Goal: Complete application form

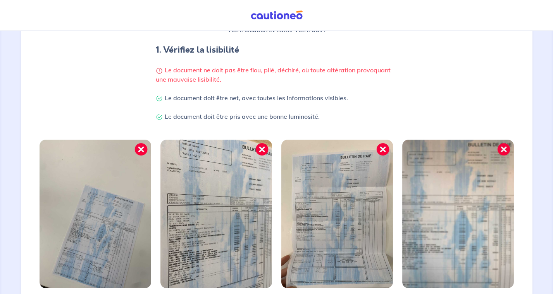
scroll to position [201, 0]
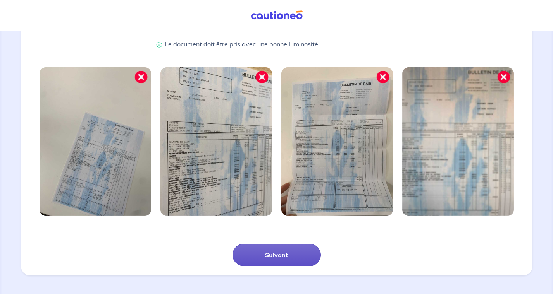
click at [281, 256] on button "Suivant" at bounding box center [276, 255] width 88 height 22
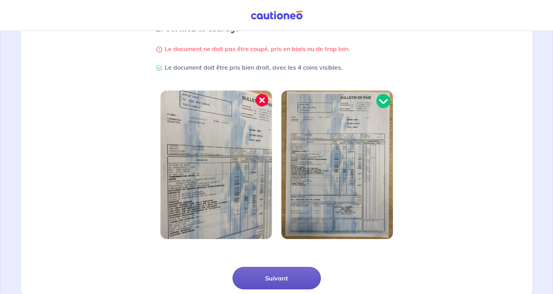
scroll to position [173, 0]
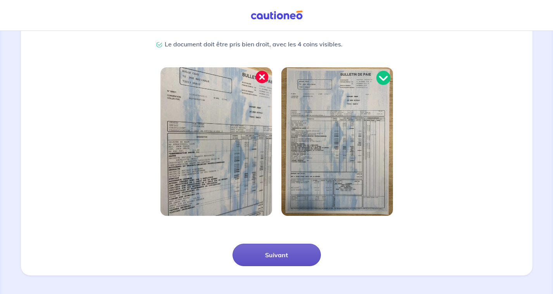
click at [279, 255] on button "Suivant" at bounding box center [276, 255] width 88 height 22
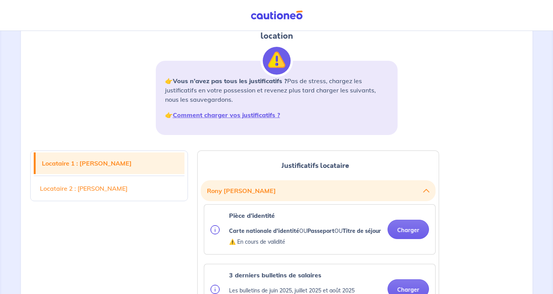
scroll to position [182, 0]
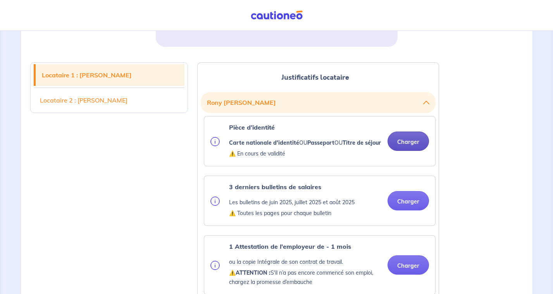
click at [403, 134] on button "Charger" at bounding box center [407, 141] width 41 height 19
click at [411, 200] on button "Charger" at bounding box center [407, 200] width 41 height 19
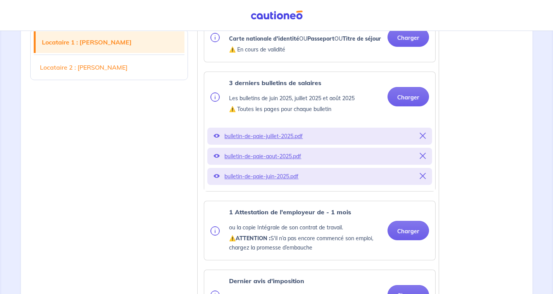
scroll to position [307, 0]
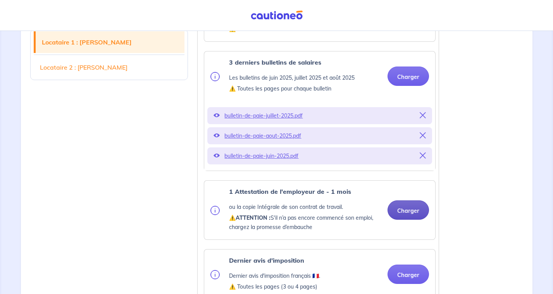
click at [409, 206] on button "Charger" at bounding box center [407, 210] width 41 height 19
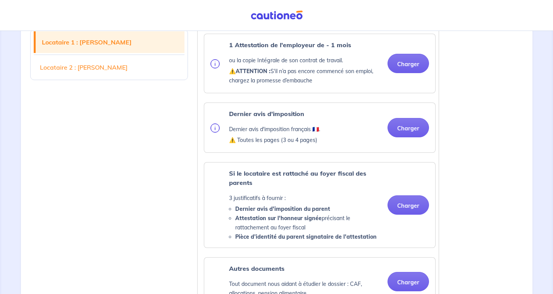
scroll to position [424, 0]
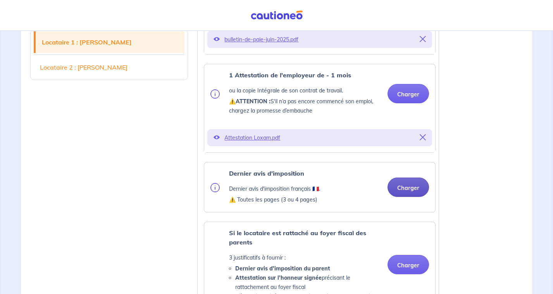
click at [403, 184] on button "Charger" at bounding box center [407, 187] width 41 height 19
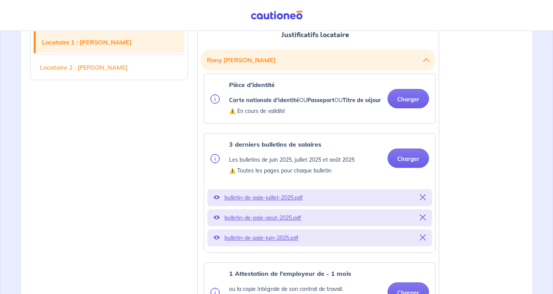
scroll to position [225, 0]
click at [402, 97] on button "Charger" at bounding box center [407, 99] width 41 height 19
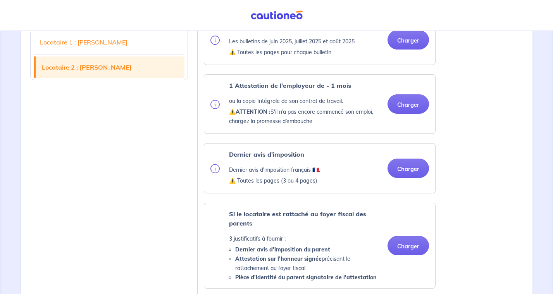
scroll to position [1074, 0]
click at [408, 176] on button "Charger" at bounding box center [407, 168] width 41 height 19
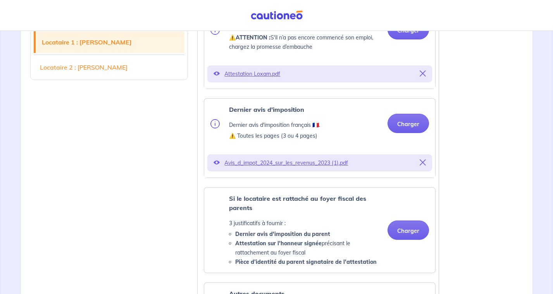
scroll to position [506, 0]
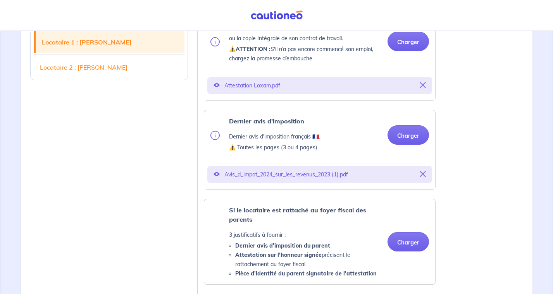
click at [331, 172] on p "Avis_d_impot_2024_sur_les_revenus_2023 (1).pdf" at bounding box center [319, 174] width 191 height 11
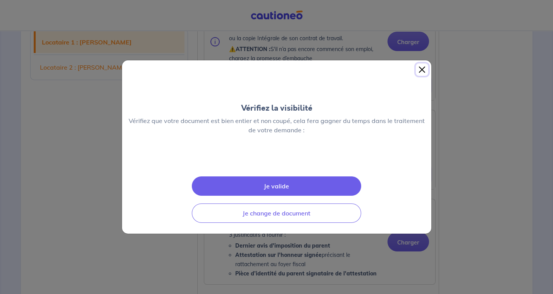
click at [422, 64] on button "Close" at bounding box center [422, 70] width 12 height 12
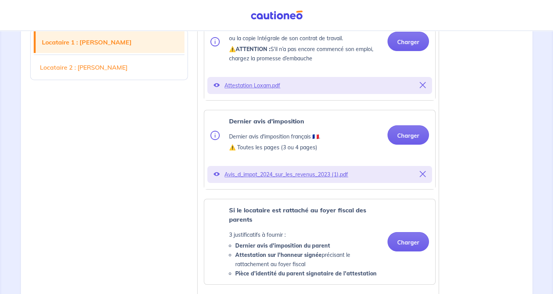
click at [218, 171] on icon at bounding box center [216, 174] width 6 height 6
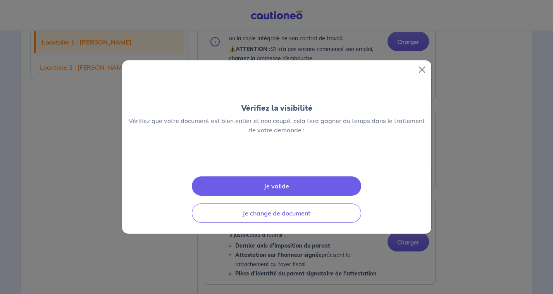
scroll to position [18, 0]
click at [422, 64] on button "Close" at bounding box center [422, 70] width 12 height 12
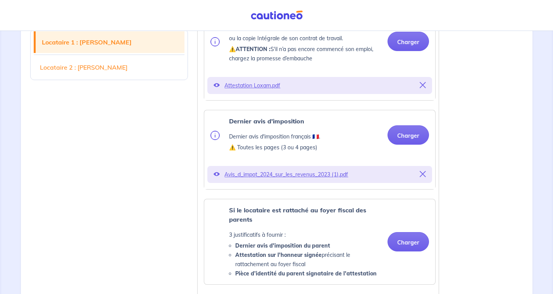
click at [287, 169] on p "Avis_d_impot_2024_sur_les_revenus_2023 (1).pdf" at bounding box center [319, 174] width 191 height 11
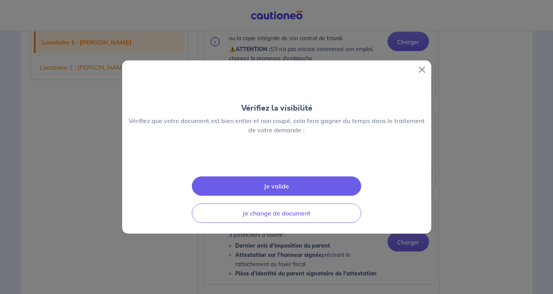
scroll to position [0, 0]
click at [422, 64] on button "Close" at bounding box center [422, 70] width 12 height 12
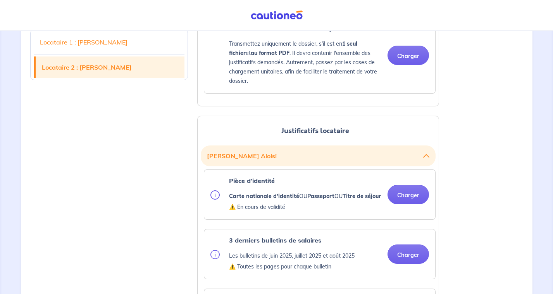
scroll to position [871, 0]
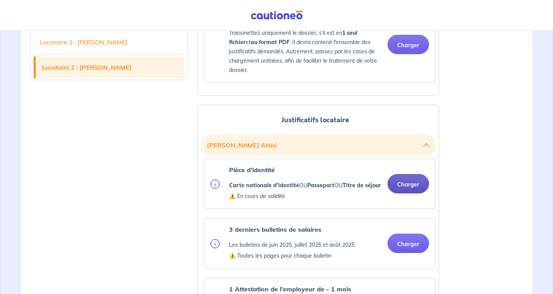
click at [415, 184] on button "Charger" at bounding box center [407, 183] width 41 height 19
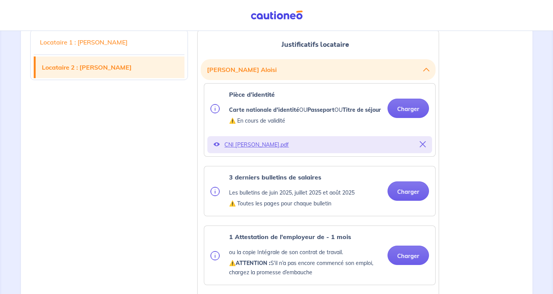
scroll to position [949, 0]
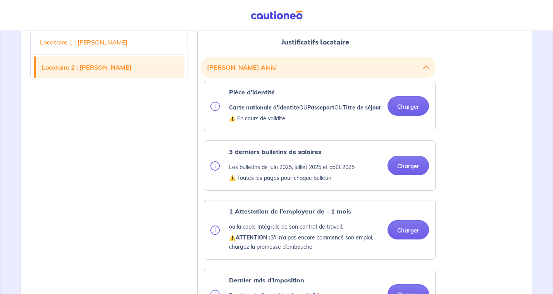
click at [406, 175] on button "Charger" at bounding box center [407, 165] width 41 height 19
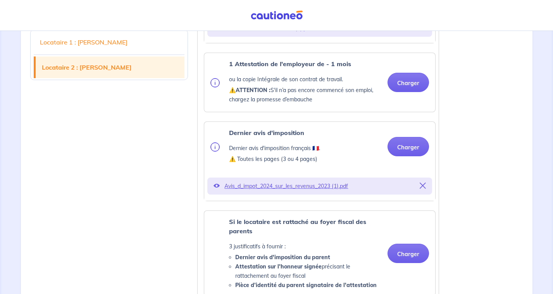
scroll to position [1110, 0]
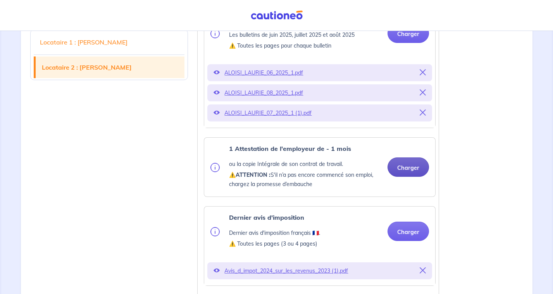
click at [409, 170] on button "Charger" at bounding box center [407, 167] width 41 height 19
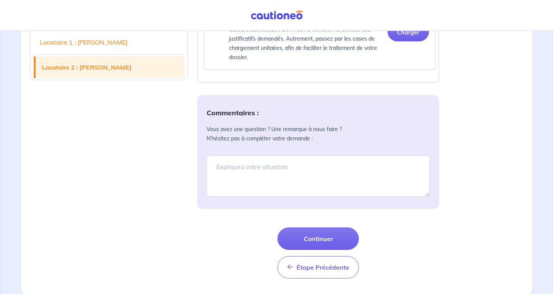
scroll to position [1623, 0]
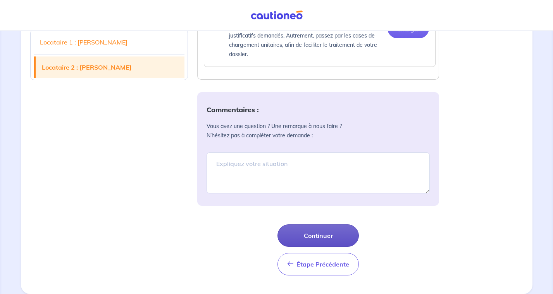
click at [320, 232] on button "Continuer" at bounding box center [317, 236] width 81 height 22
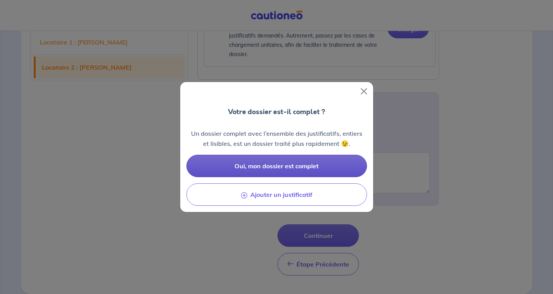
click at [305, 166] on span "Oui, mon dossier est complet" at bounding box center [276, 166] width 84 height 8
